Goal: Book appointment/travel/reservation

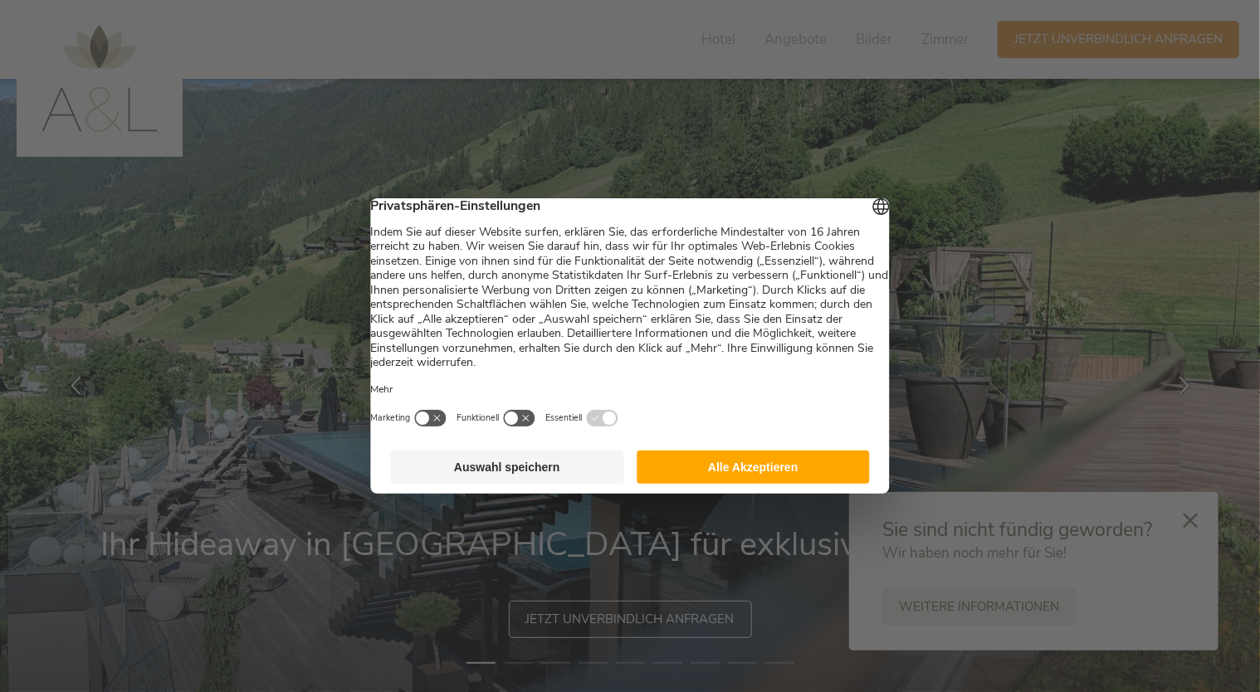
click at [711, 463] on button "Alle Akzeptieren" at bounding box center [753, 467] width 233 height 33
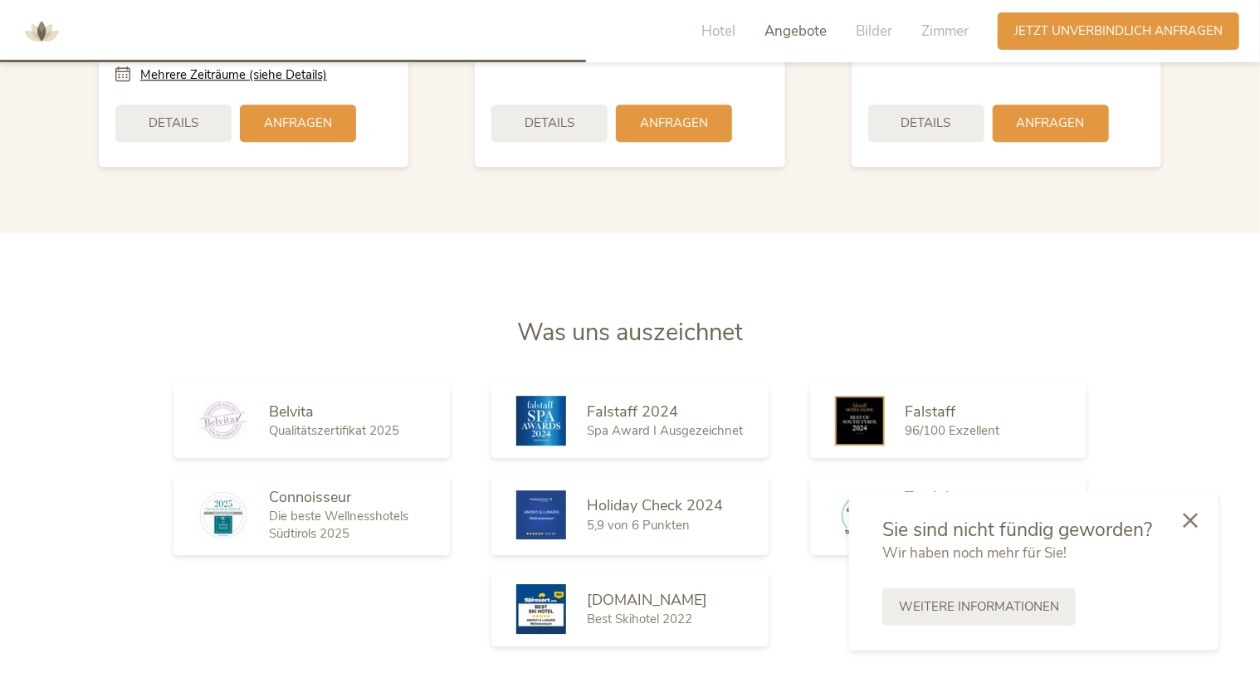
scroll to position [2311, 0]
click at [1194, 529] on div at bounding box center [1190, 520] width 56 height 59
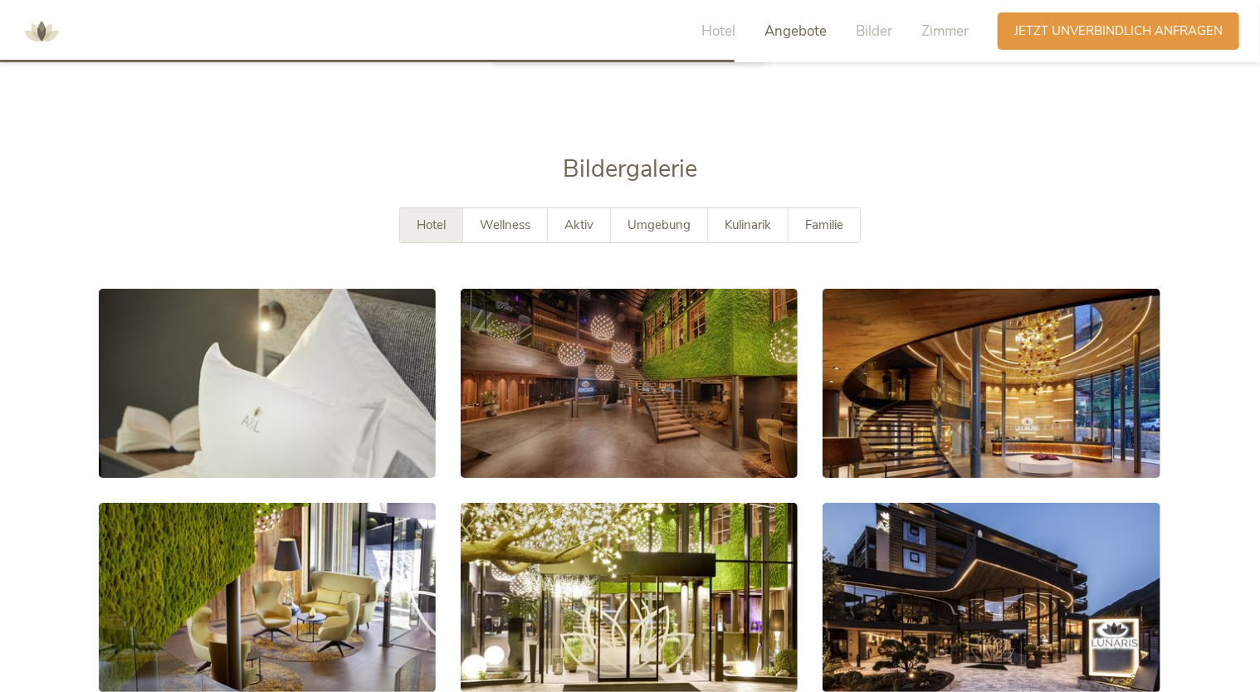
scroll to position [2897, 0]
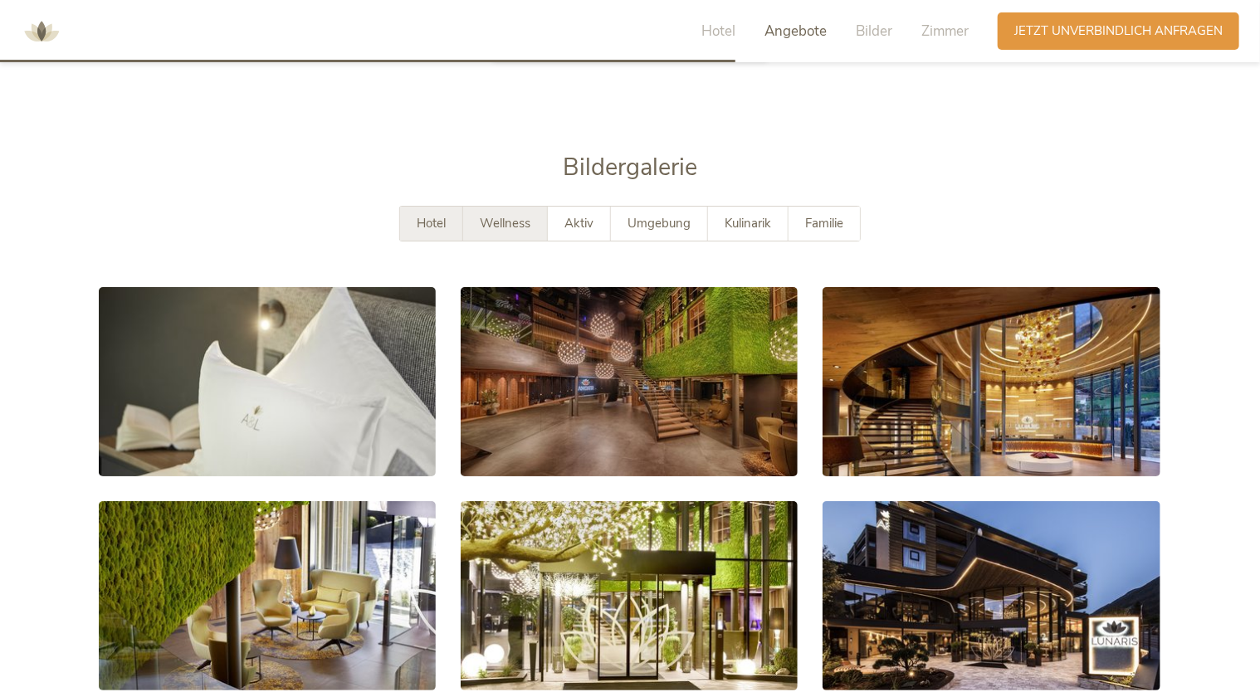
click at [539, 207] on div "Wellness" at bounding box center [505, 224] width 85 height 34
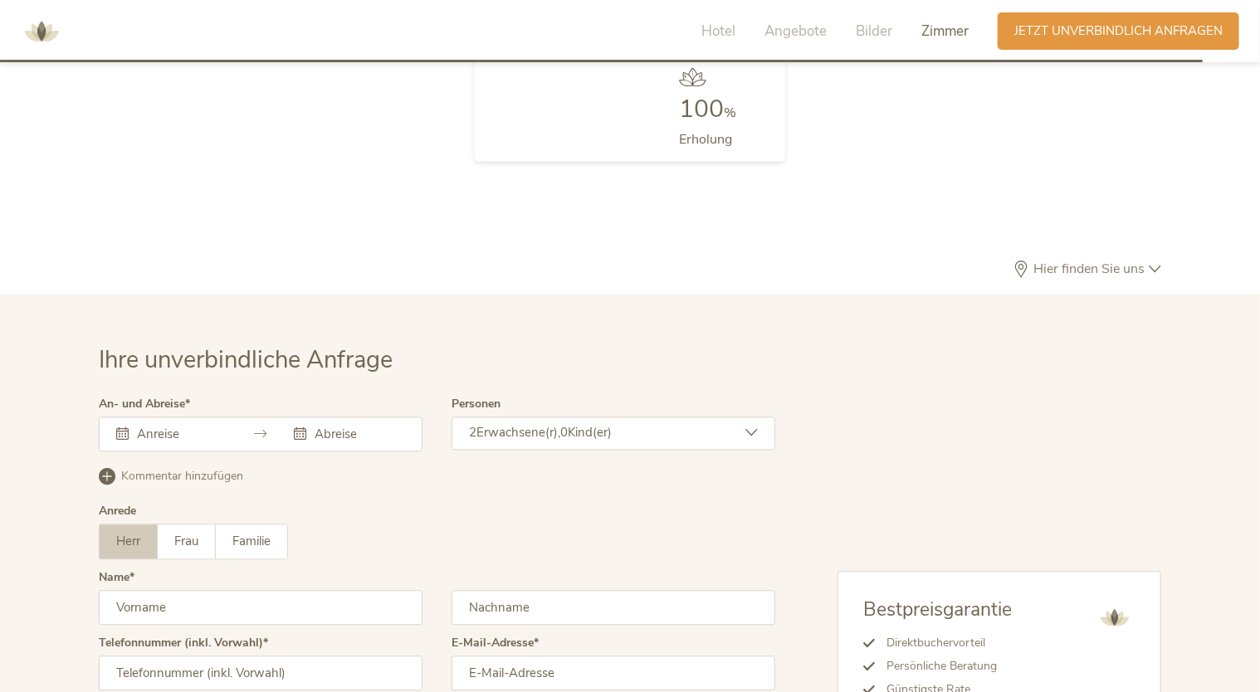
scroll to position [5019, 0]
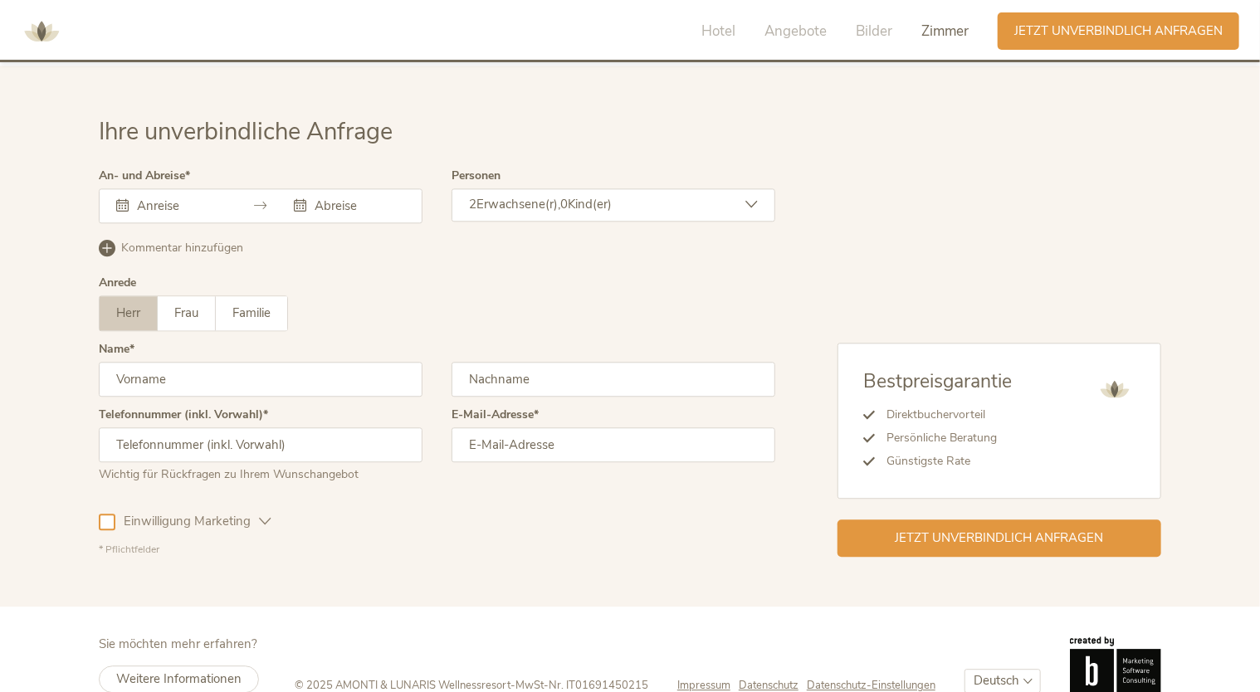
click at [234, 188] on div at bounding box center [261, 205] width 324 height 35
click at [253, 188] on div at bounding box center [261, 205] width 324 height 35
click at [116, 188] on div at bounding box center [261, 205] width 324 height 35
click at [120, 188] on div at bounding box center [261, 205] width 324 height 35
click at [126, 199] on icon at bounding box center [122, 205] width 12 height 12
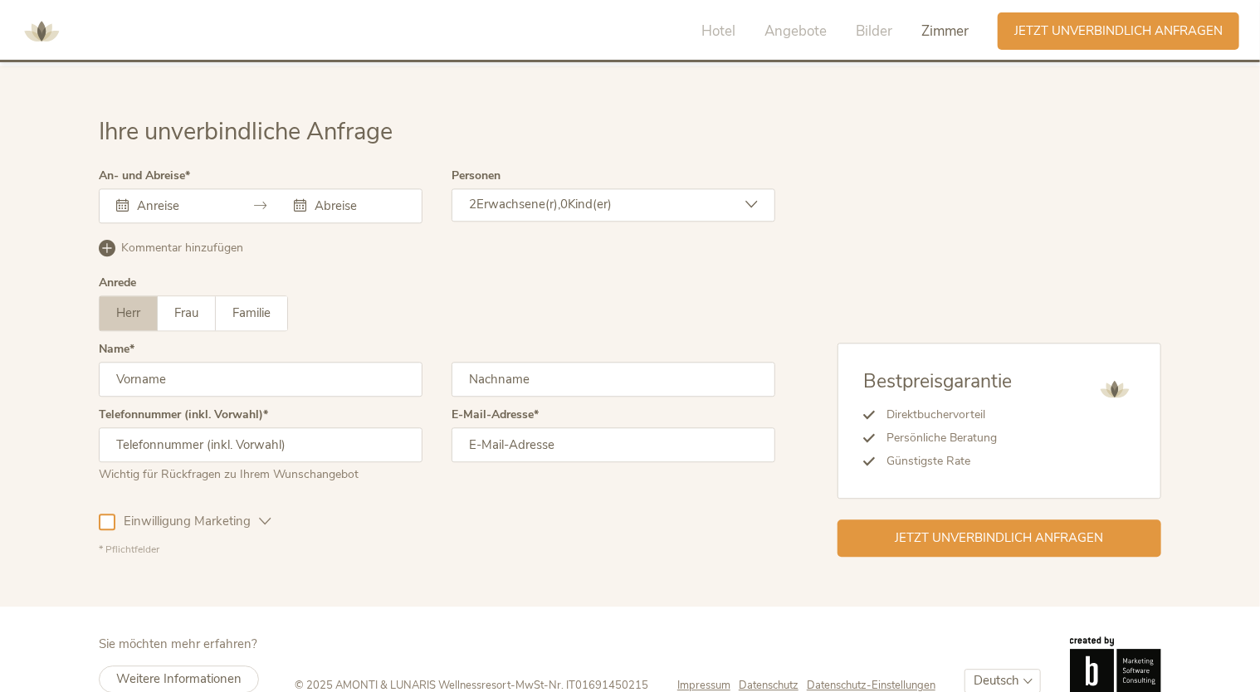
click at [129, 198] on div at bounding box center [171, 206] width 111 height 17
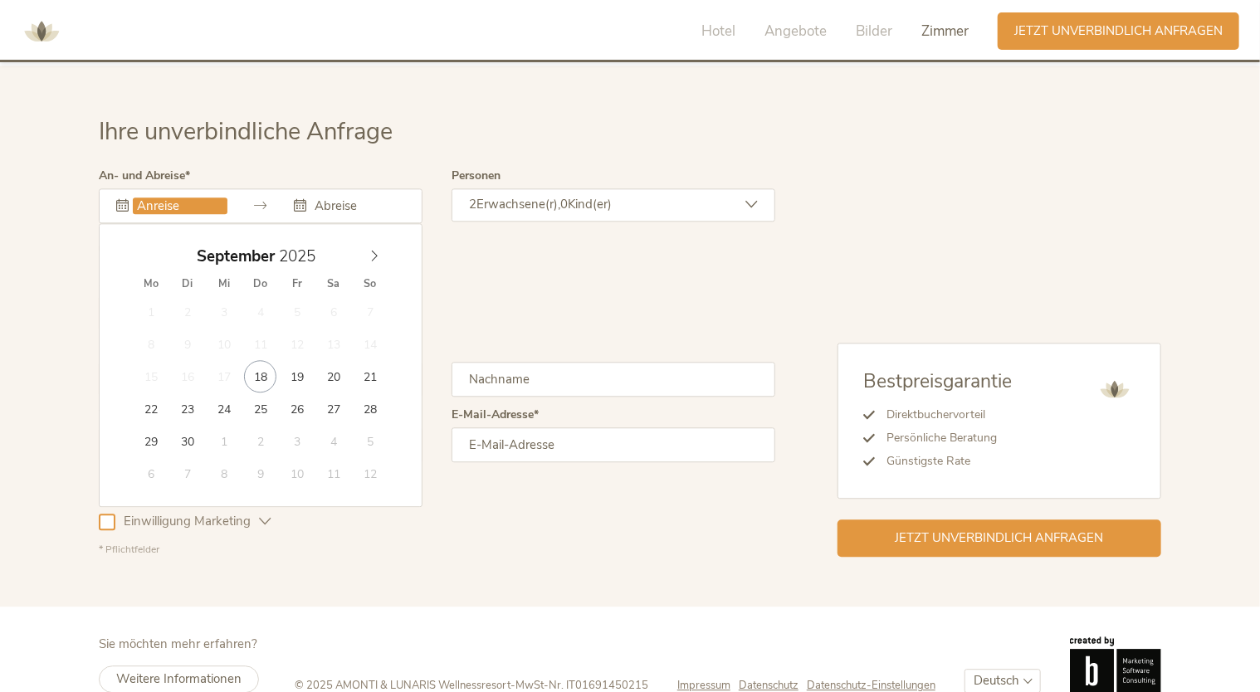
click at [144, 198] on input "text" at bounding box center [180, 206] width 95 height 17
click at [377, 250] on icon at bounding box center [375, 256] width 12 height 12
click at [303, 394] on div "27 28 29 30 31 1 2 3 4 5 6 7 8 9 10 11 12 13 14 15 16 17 18 19 20 21 22 23 24 2…" at bounding box center [261, 393] width 256 height 194
type input "[DATE]"
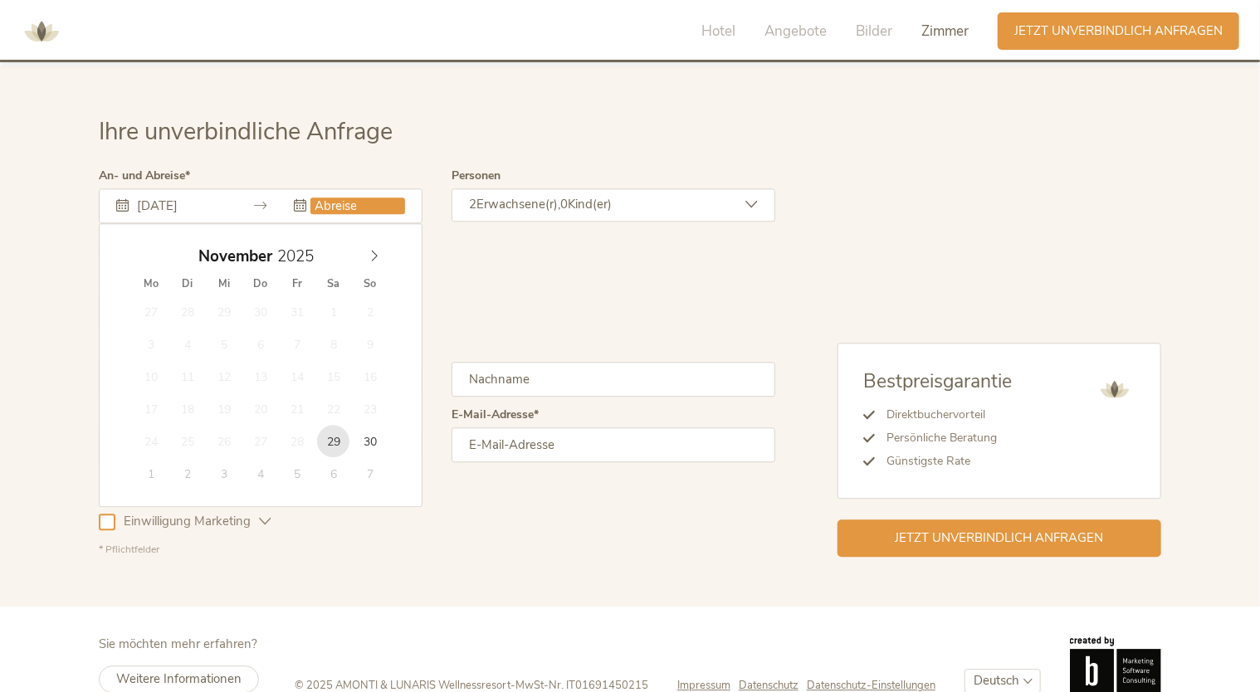
type input "[DATE]"
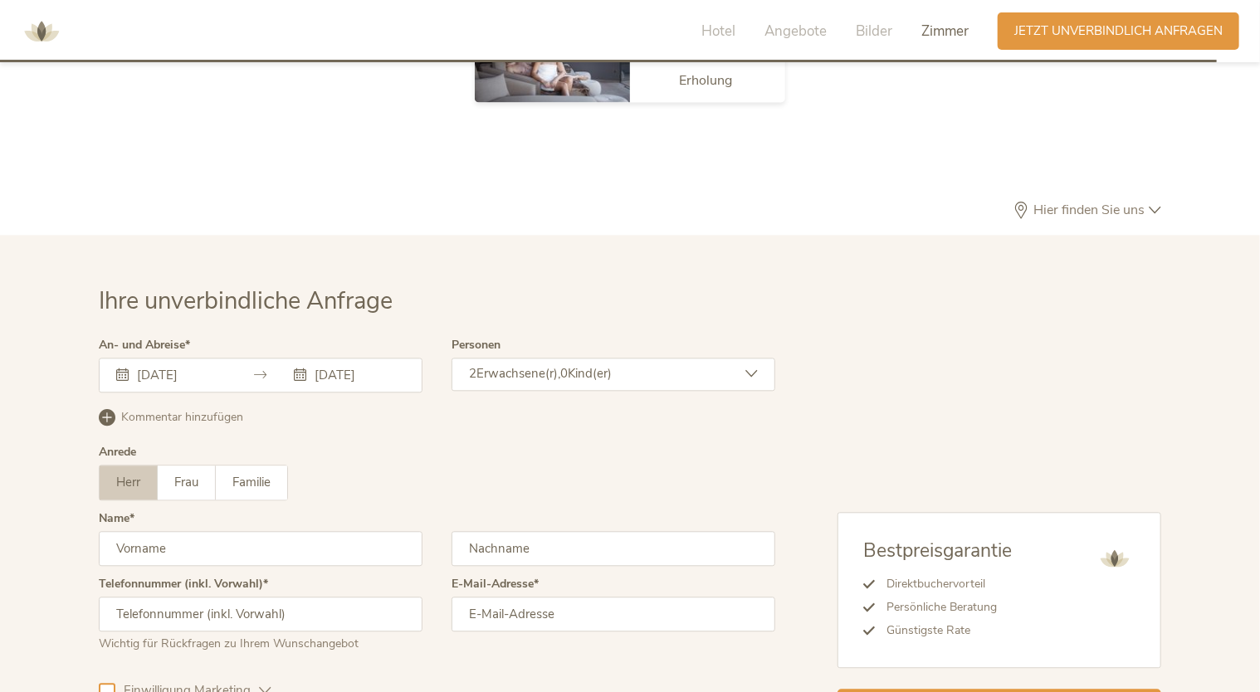
scroll to position [4852, 0]
click at [194, 365] on input "[DATE]" at bounding box center [180, 373] width 95 height 17
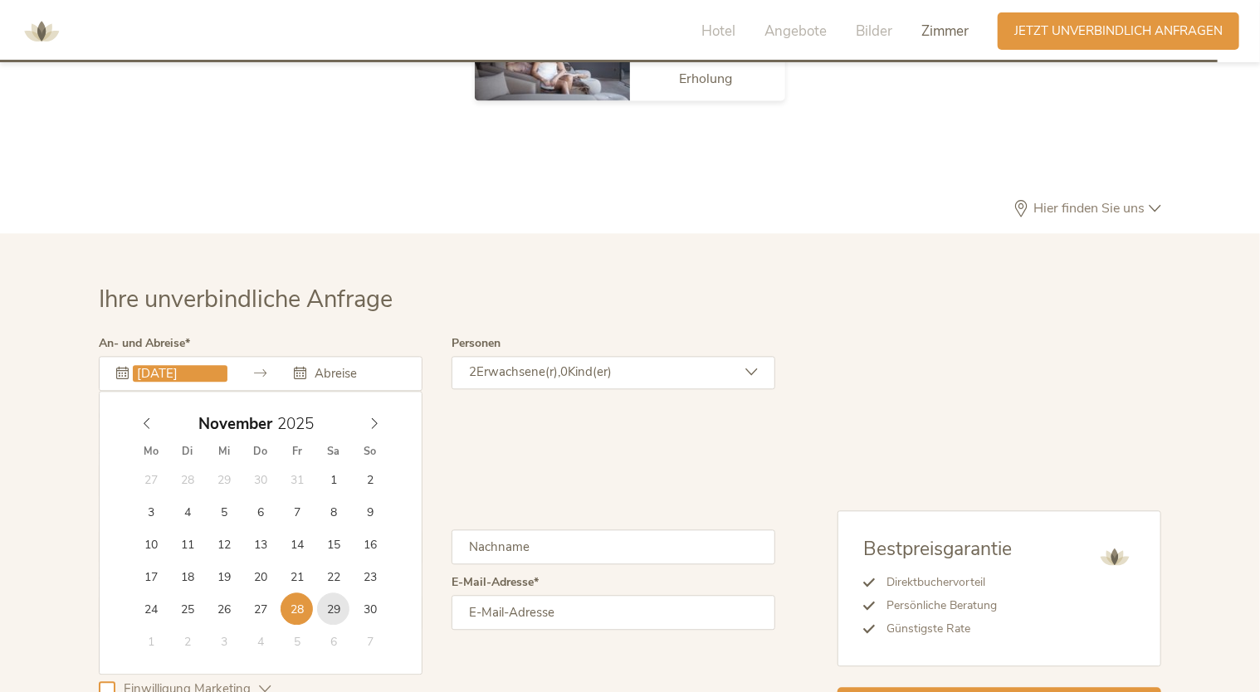
type input "[DATE]"
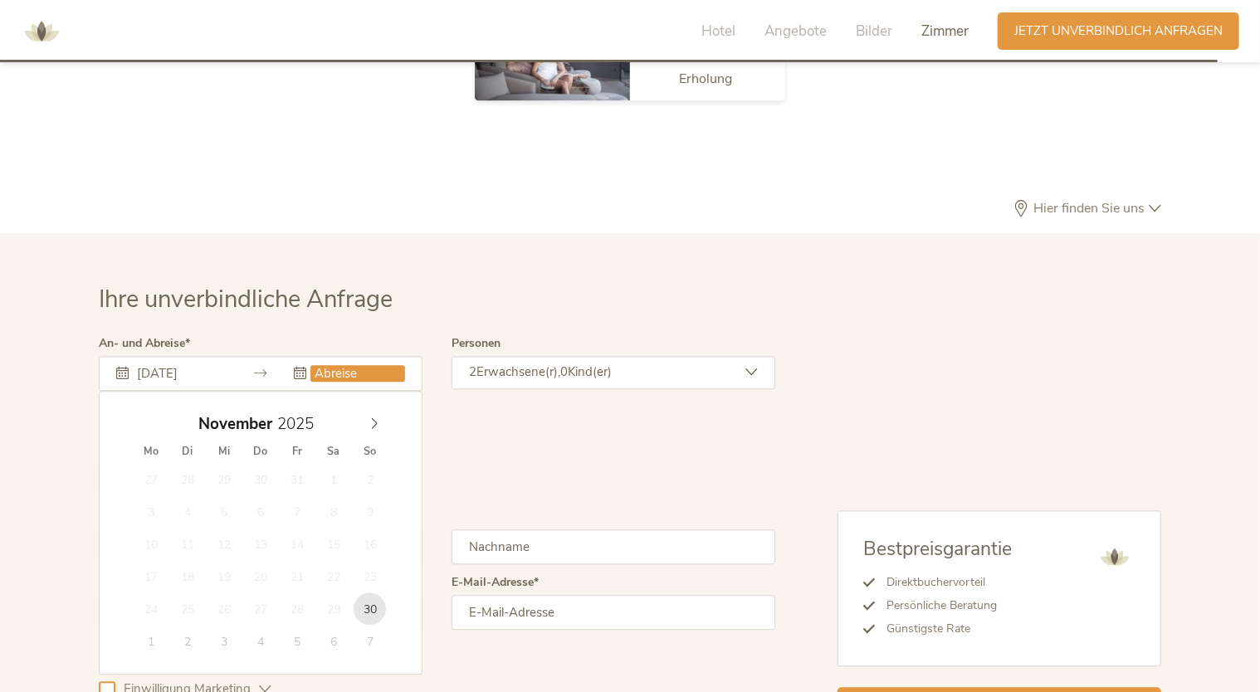
type input "[DATE]"
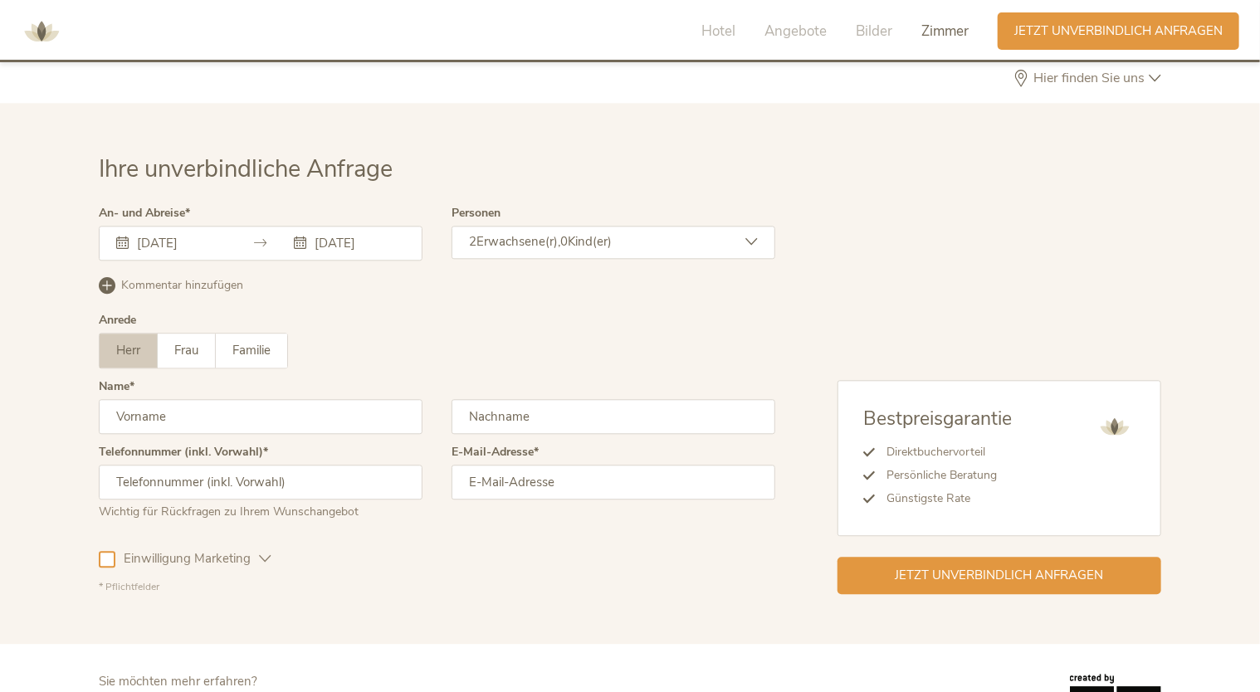
scroll to position [5019, 0]
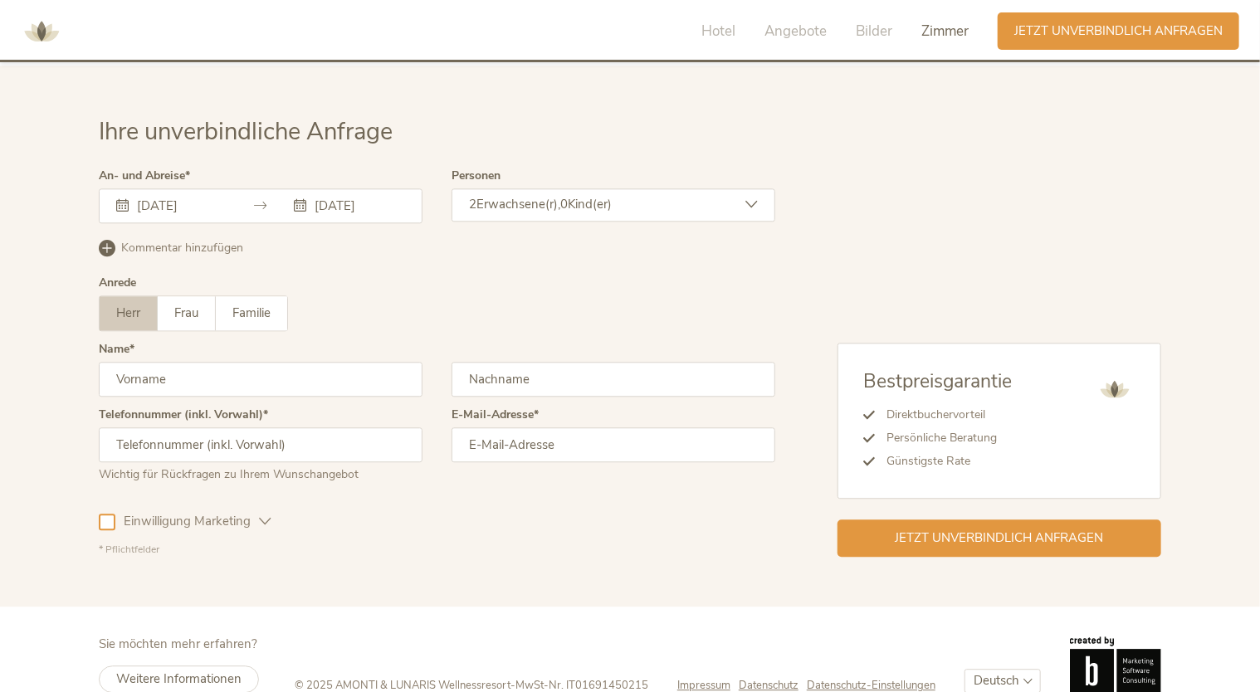
click at [259, 515] on icon at bounding box center [265, 521] width 12 height 12
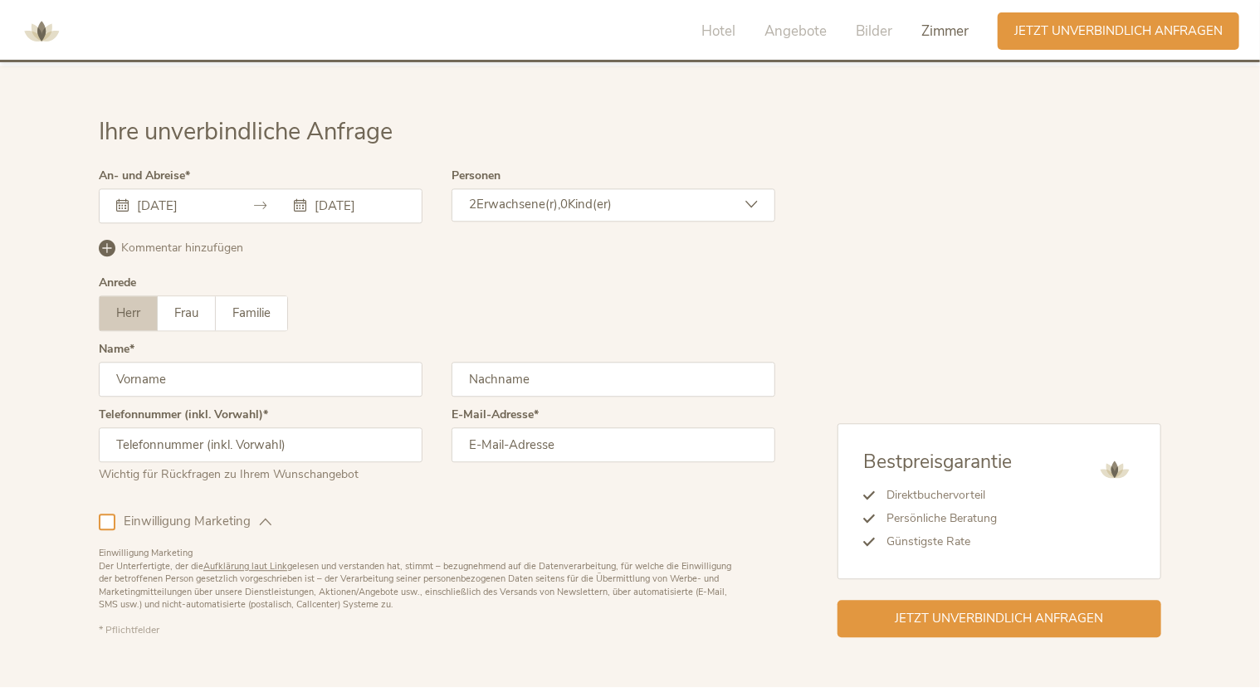
click at [259, 515] on icon at bounding box center [265, 521] width 12 height 12
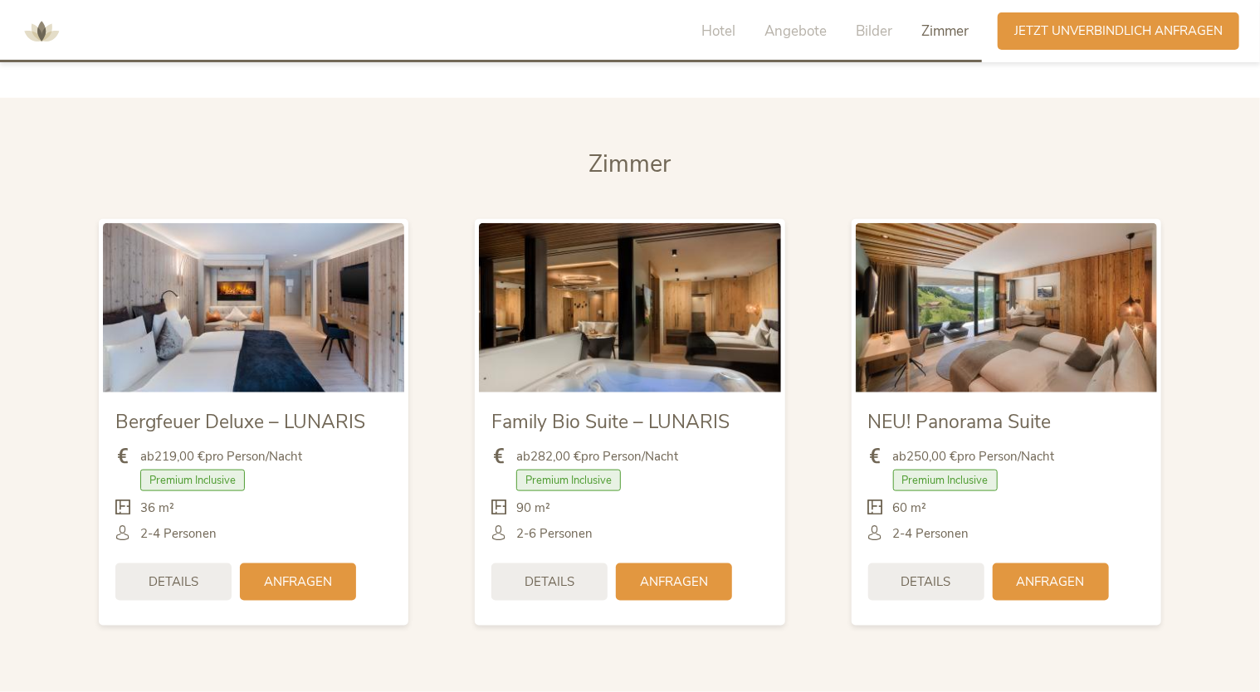
scroll to position [3915, 0]
click at [262, 561] on div "Anfragen" at bounding box center [298, 579] width 116 height 37
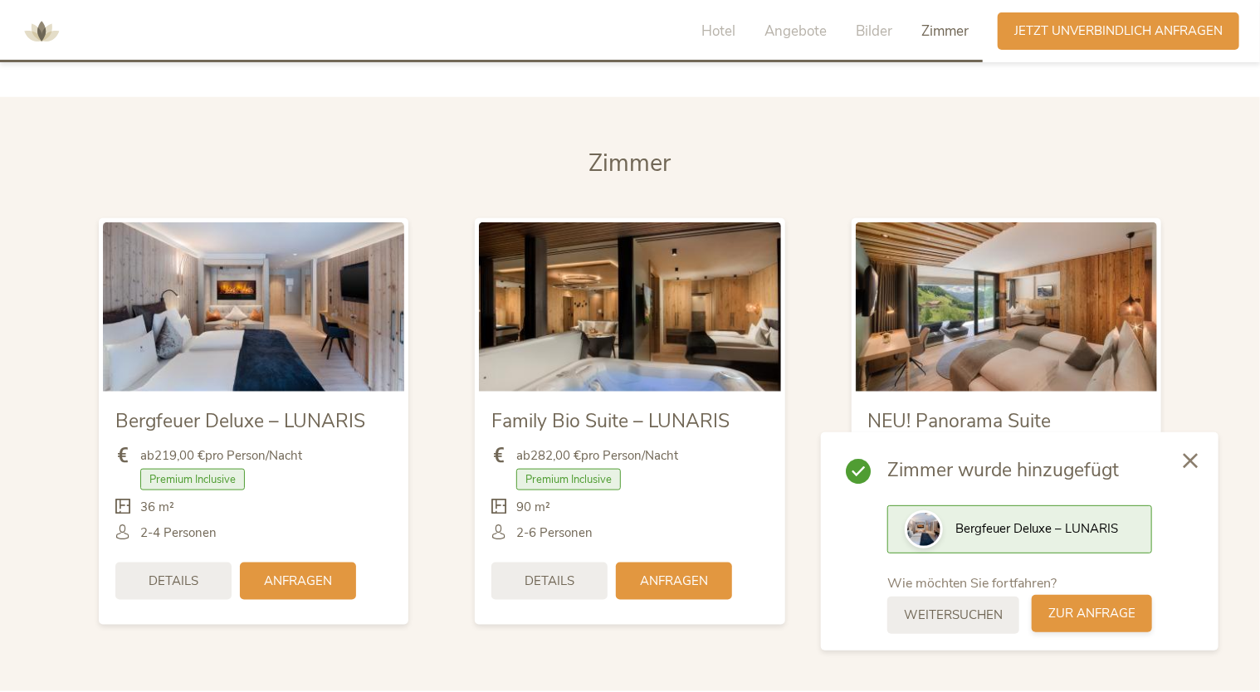
click at [1085, 625] on div "zur Anfrage" at bounding box center [1092, 613] width 120 height 37
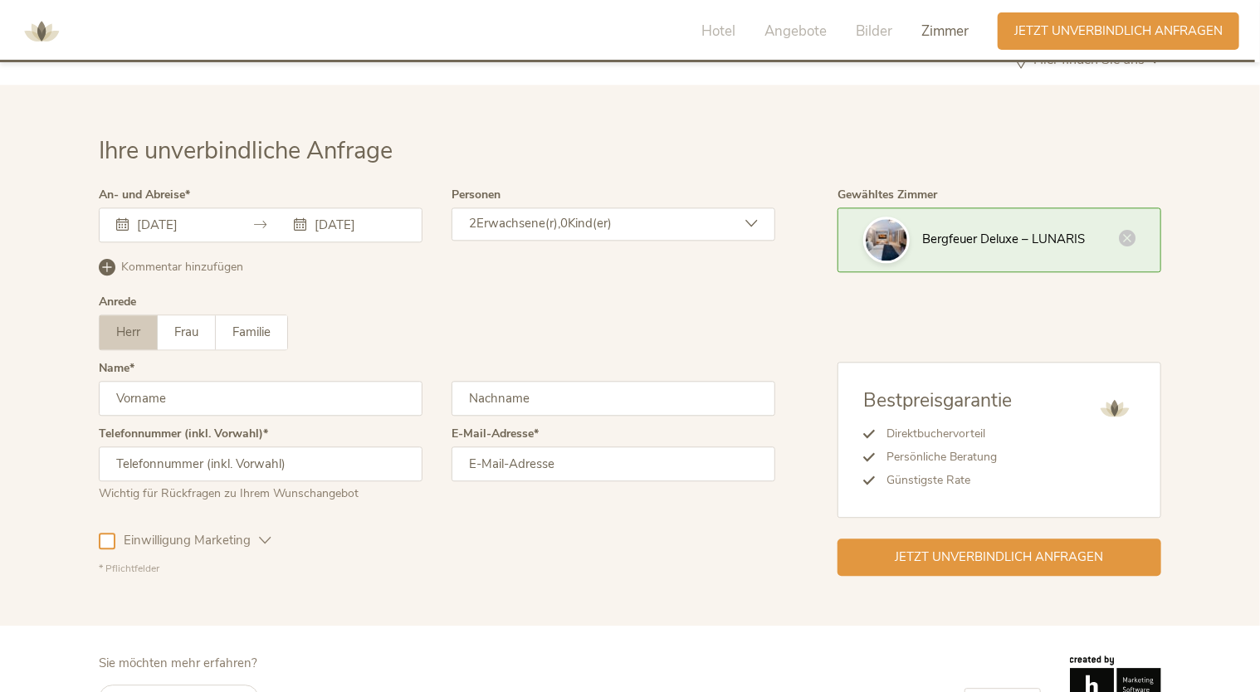
scroll to position [5019, 0]
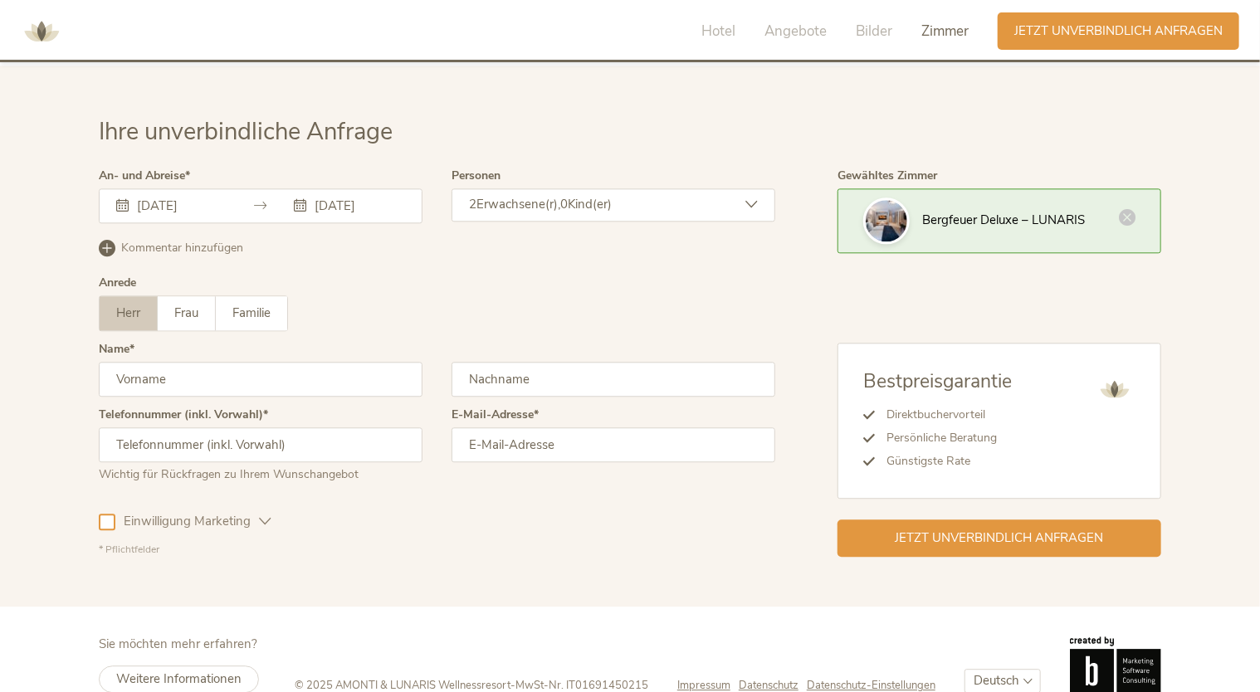
click at [1128, 209] on icon at bounding box center [1127, 217] width 17 height 17
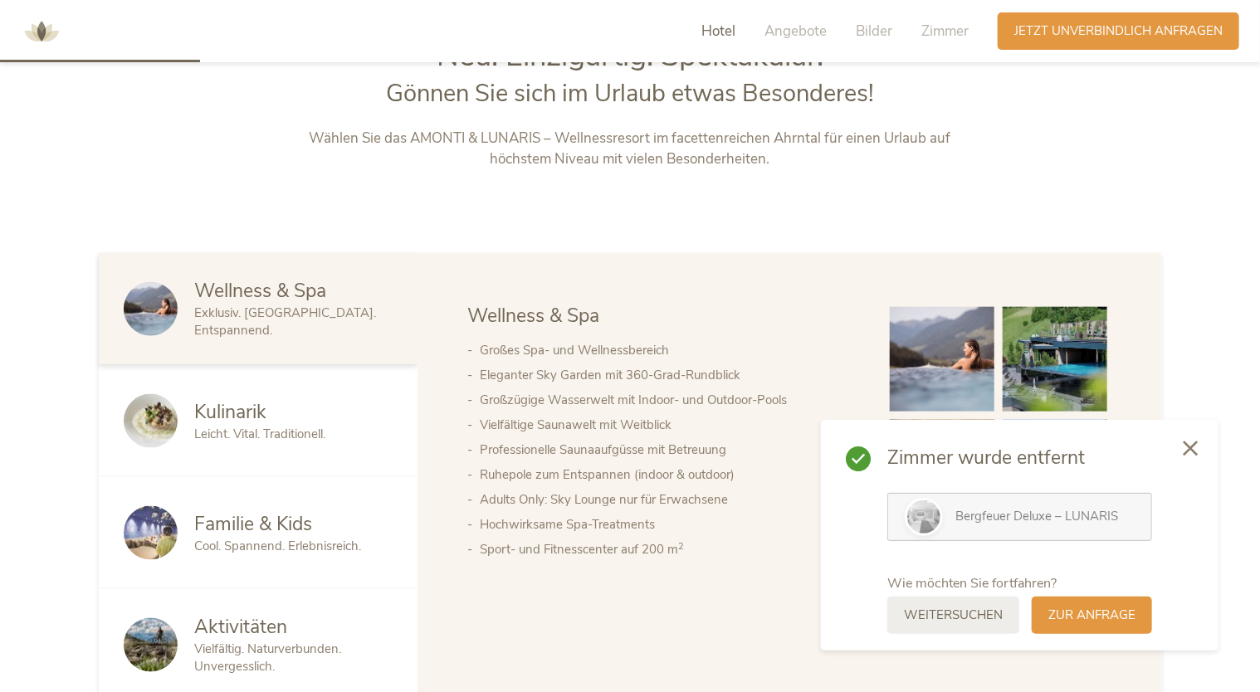
scroll to position [797, 0]
